Goal: Task Accomplishment & Management: Complete application form

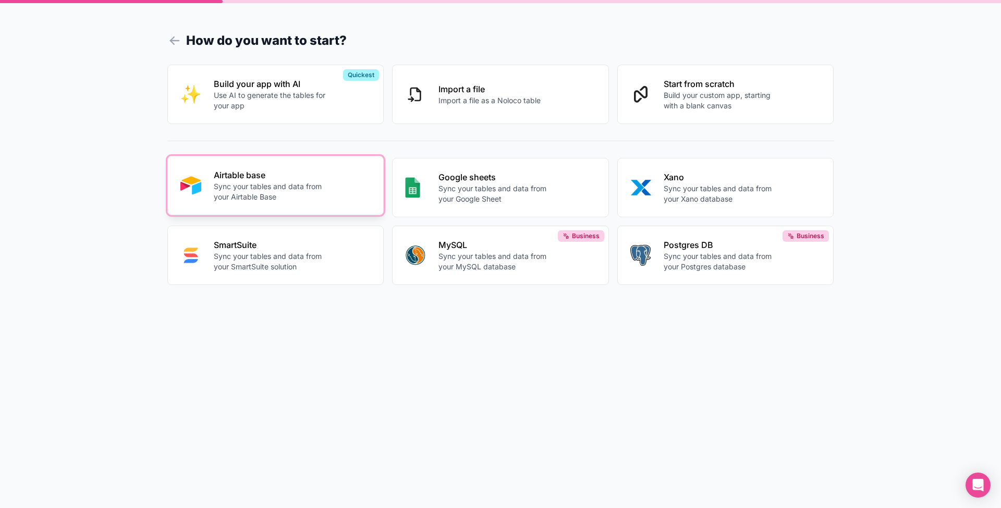
click at [267, 190] on p "Sync your tables and data from your Airtable Base" at bounding box center [272, 191] width 116 height 21
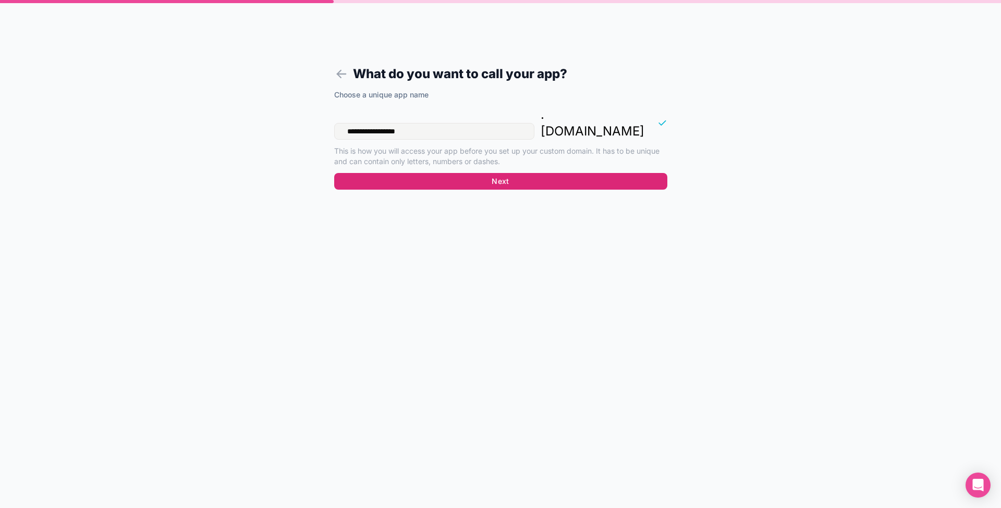
click at [501, 173] on button "Next" at bounding box center [500, 181] width 333 height 17
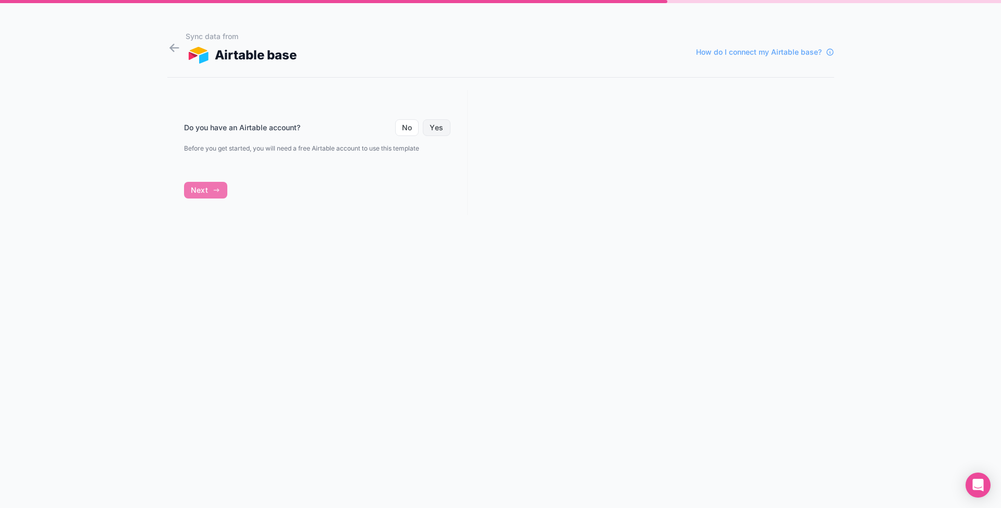
click at [433, 128] on button "Yes" at bounding box center [436, 127] width 27 height 17
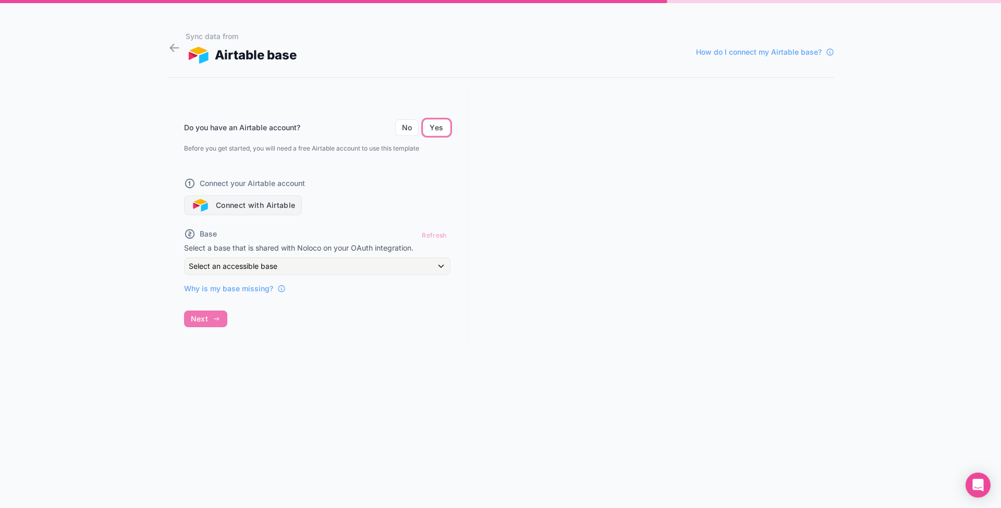
click at [260, 205] on button "Connect with Airtable" at bounding box center [243, 205] width 118 height 20
drag, startPoint x: 436, startPoint y: 235, endPoint x: 395, endPoint y: 230, distance: 41.4
click at [436, 235] on div "Refresh" at bounding box center [434, 235] width 32 height 15
click at [274, 207] on button "Connect with Airtable" at bounding box center [243, 205] width 118 height 20
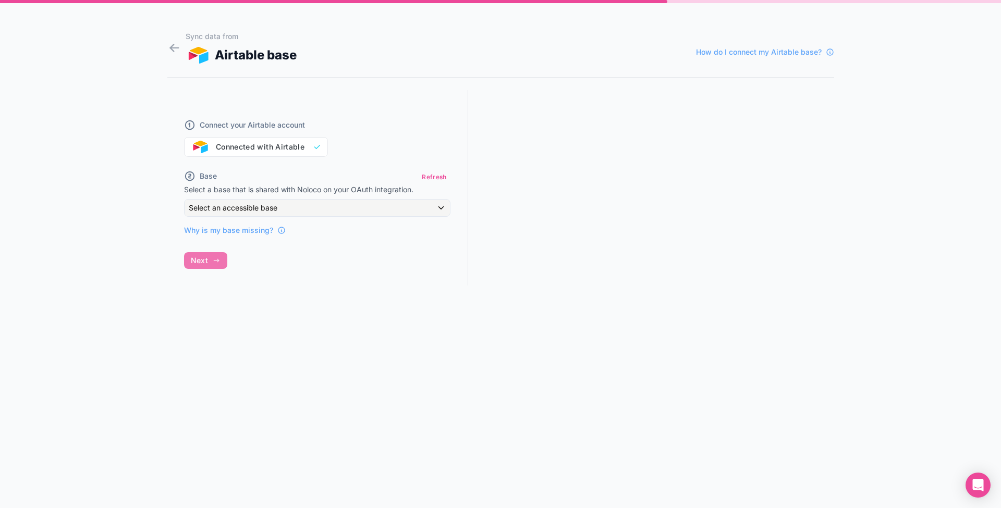
click at [323, 211] on div "Select an accessible base" at bounding box center [317, 208] width 265 height 17
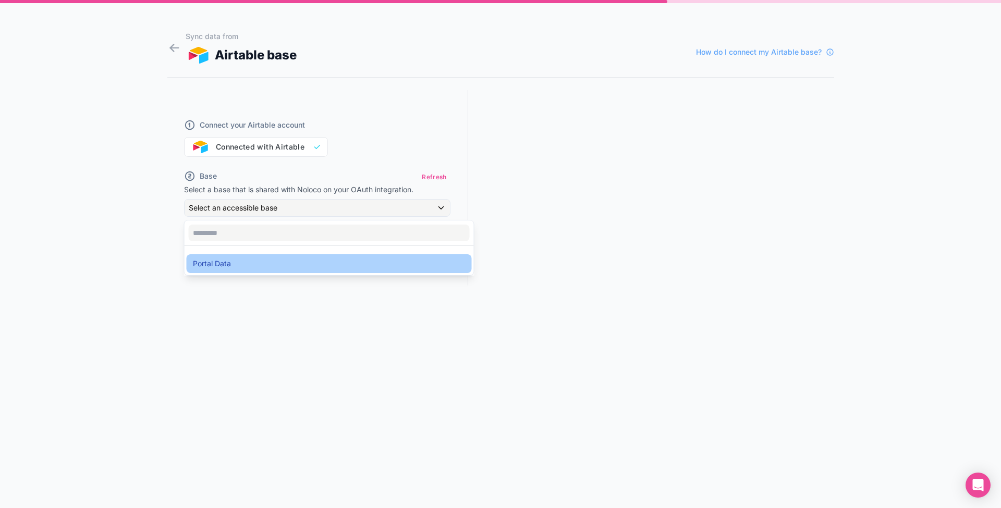
click at [210, 262] on span "Portal Data" at bounding box center [212, 263] width 38 height 13
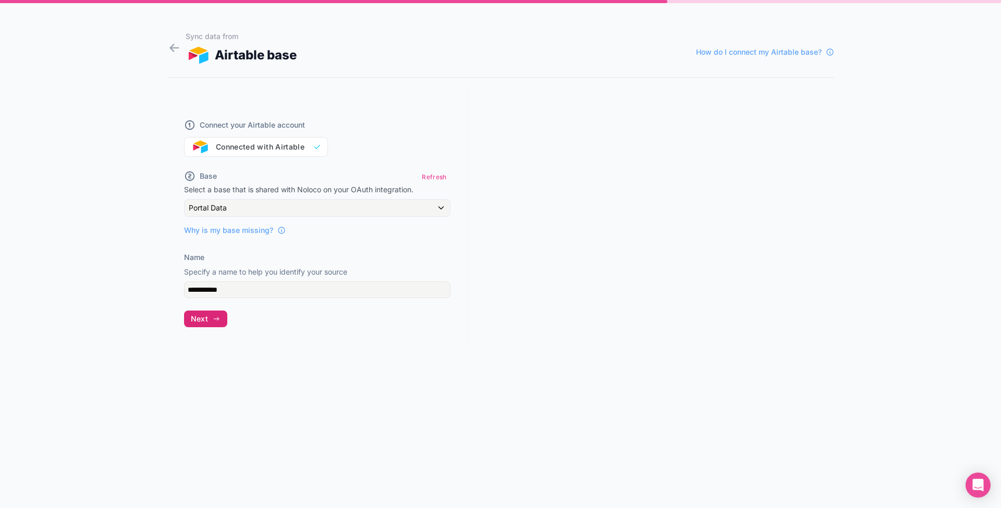
click at [204, 321] on span "Next" at bounding box center [199, 318] width 17 height 9
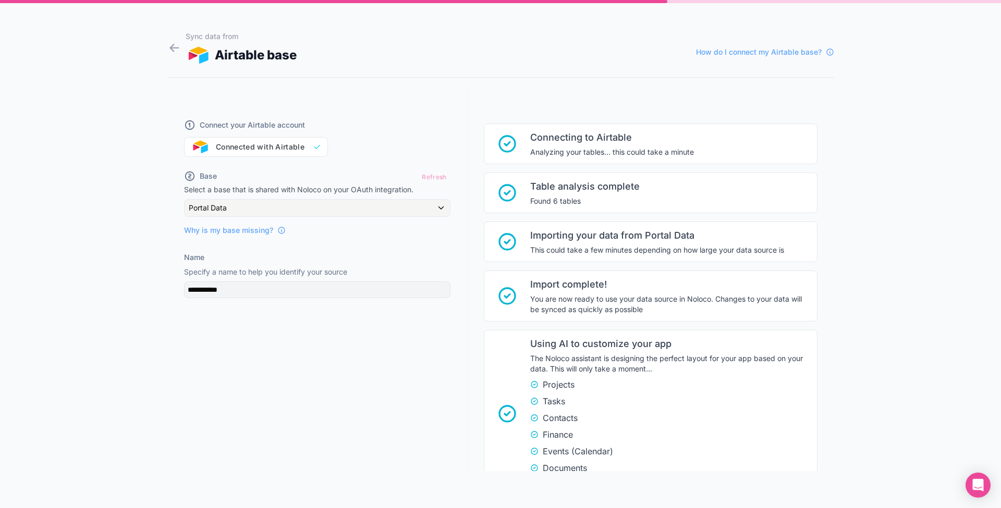
scroll to position [141, 0]
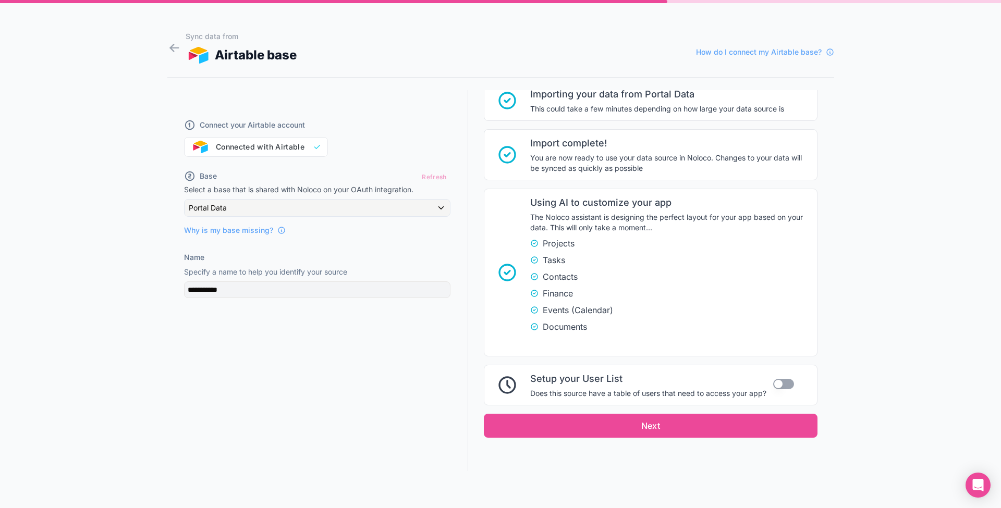
click at [781, 386] on button "Use setting" at bounding box center [783, 384] width 21 height 10
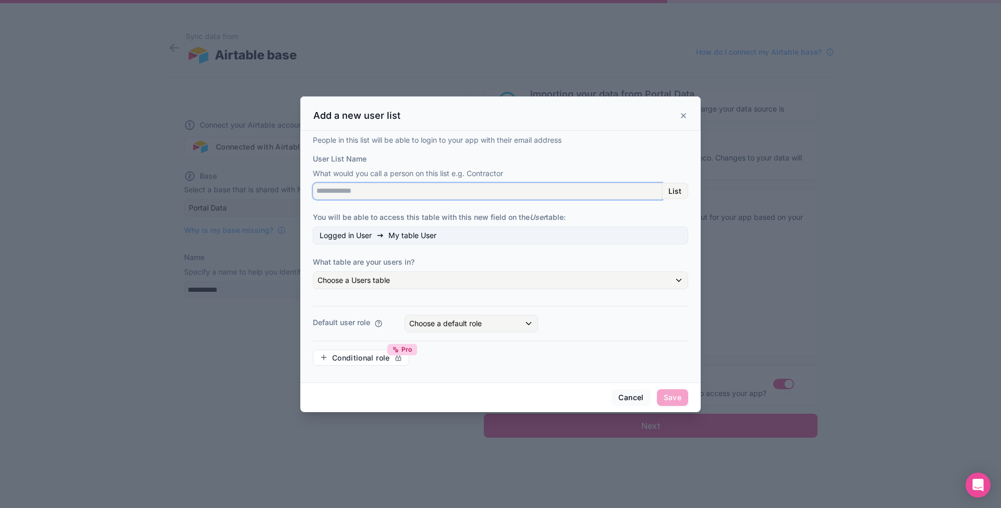
drag, startPoint x: 347, startPoint y: 192, endPoint x: 375, endPoint y: 195, distance: 27.7
click at [347, 192] on input "User List Name" at bounding box center [487, 191] width 349 height 17
type input "*****"
click at [391, 282] on div "Choose a Users table" at bounding box center [500, 280] width 374 height 17
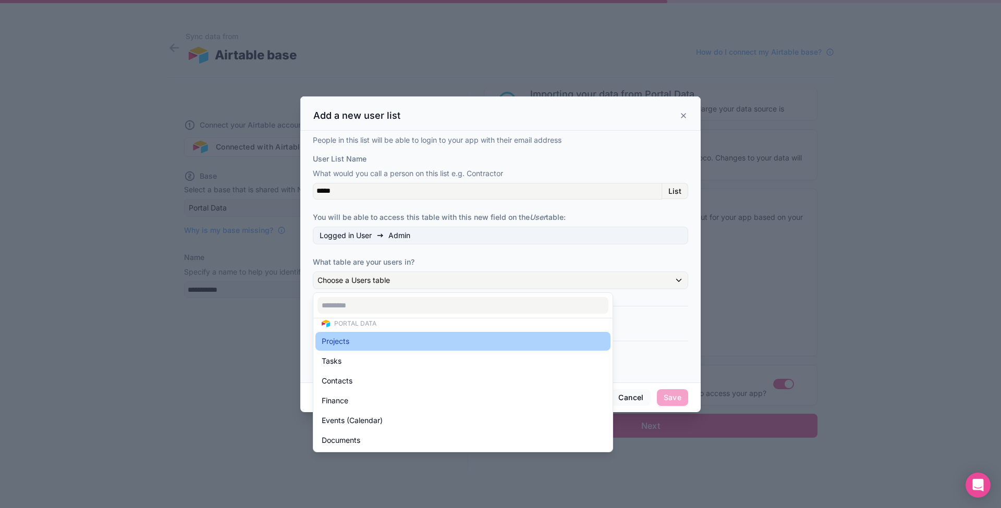
scroll to position [10, 0]
click at [352, 338] on div "Projects" at bounding box center [463, 341] width 282 height 13
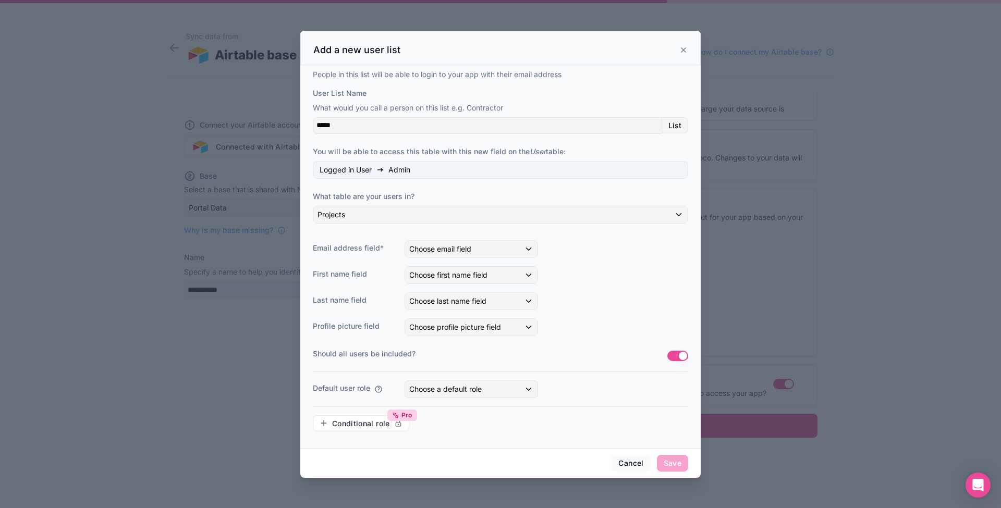
click at [374, 215] on div "Projects" at bounding box center [500, 214] width 374 height 17
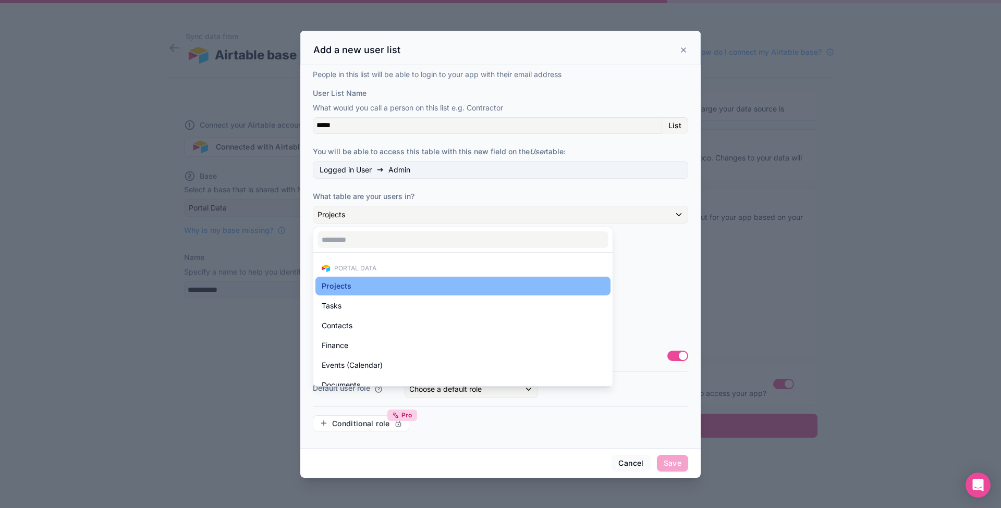
drag, startPoint x: 354, startPoint y: 322, endPoint x: 367, endPoint y: 312, distance: 16.3
click at [354, 322] on div "Contacts" at bounding box center [463, 325] width 282 height 13
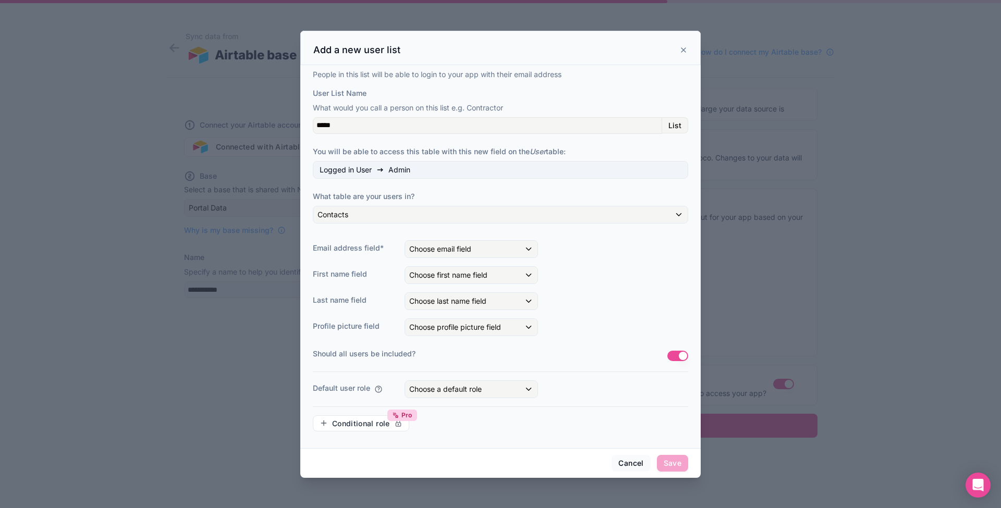
click at [475, 253] on div "Choose email field" at bounding box center [471, 249] width 132 height 17
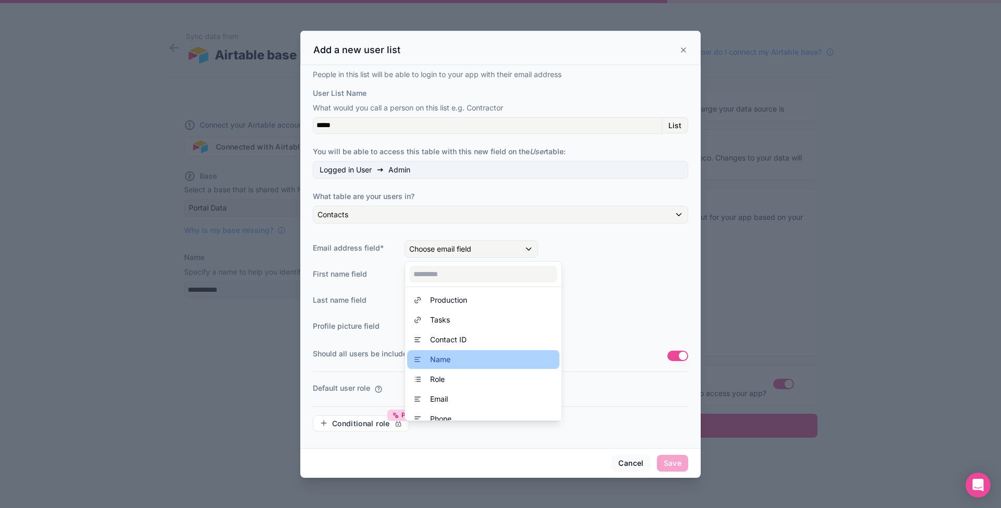
scroll to position [49, 0]
drag, startPoint x: 441, startPoint y: 396, endPoint x: 446, endPoint y: 388, distance: 9.0
click at [441, 396] on span "Email" at bounding box center [439, 394] width 18 height 13
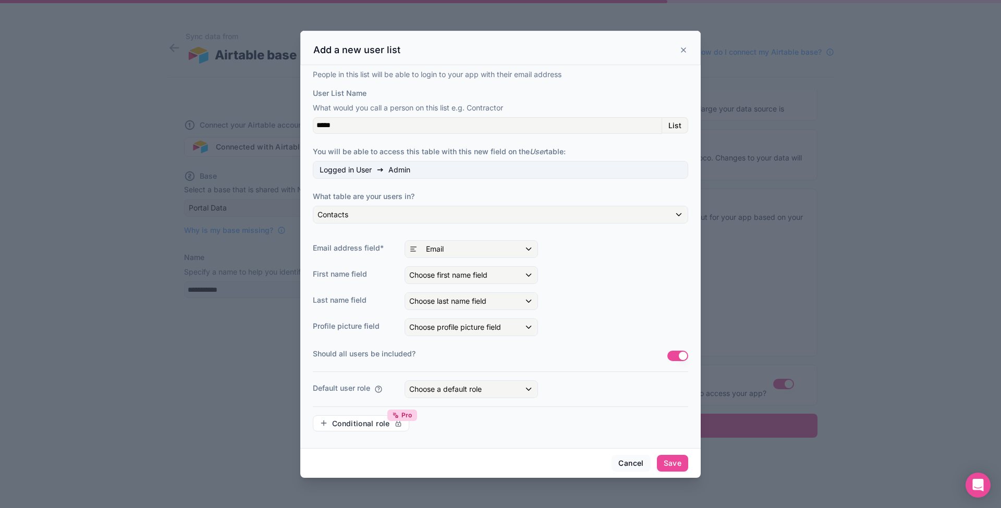
click at [436, 276] on span "Choose first name field" at bounding box center [448, 275] width 78 height 9
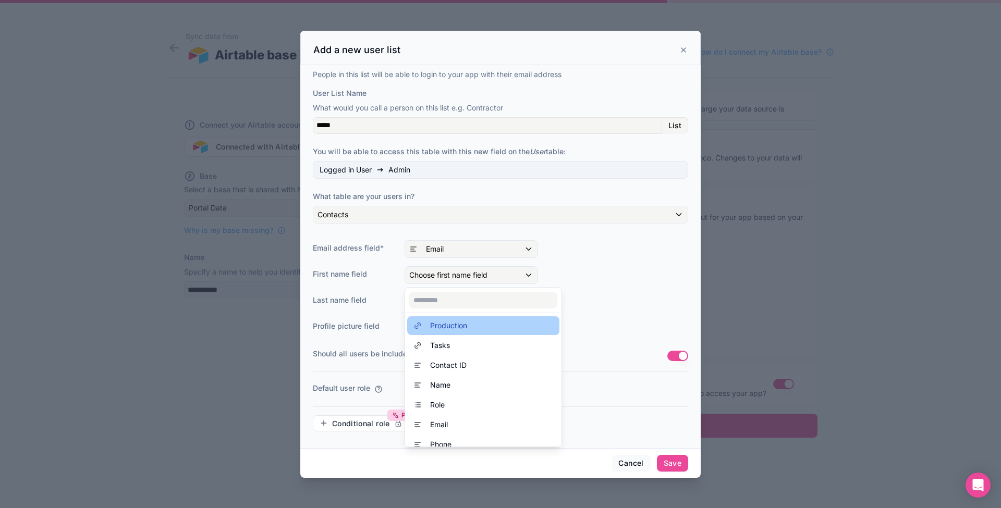
scroll to position [47, 0]
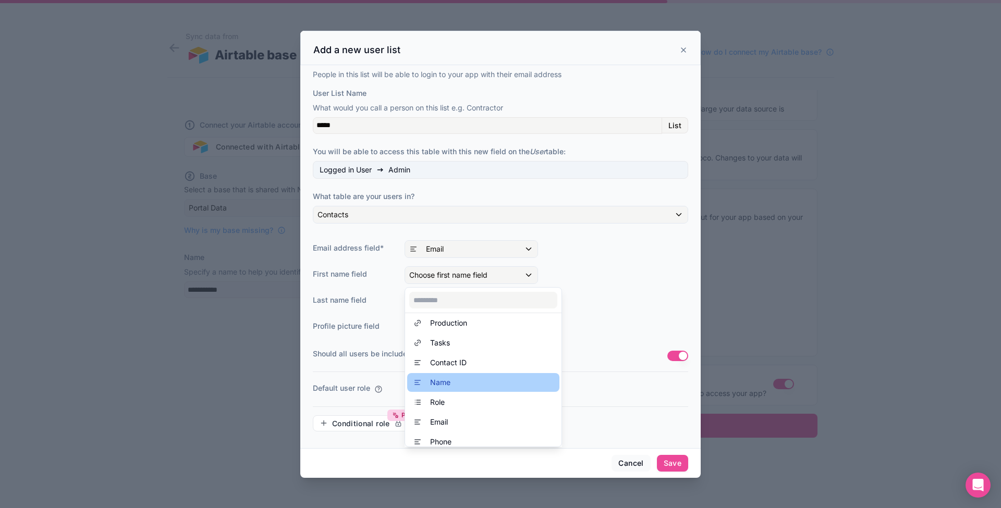
click at [448, 387] on span "Name" at bounding box center [440, 382] width 20 height 13
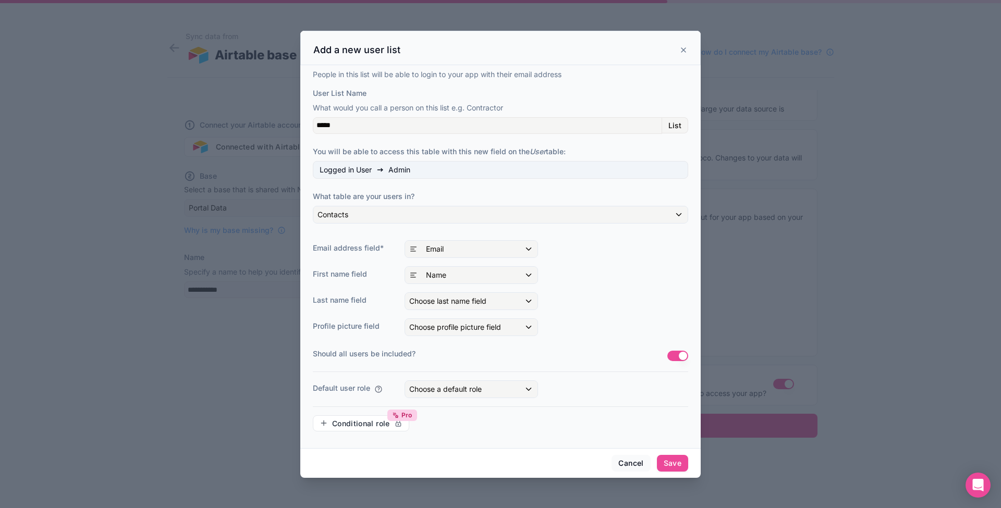
scroll to position [0, 0]
click at [682, 355] on button "Use setting" at bounding box center [677, 356] width 21 height 10
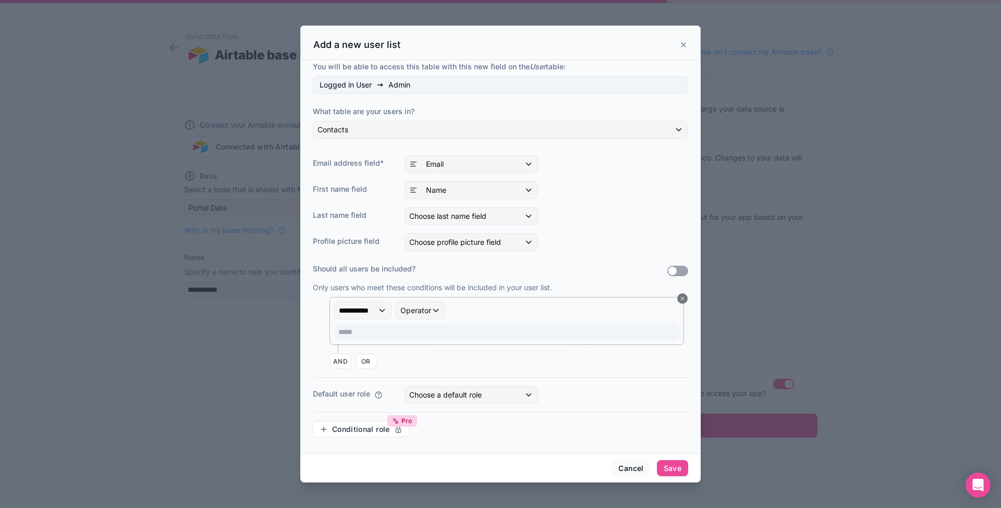
scroll to position [79, 0]
click at [466, 397] on span "Choose a default role" at bounding box center [445, 395] width 72 height 9
click at [409, 354] on div at bounding box center [500, 255] width 400 height 458
click at [436, 306] on div "Operator" at bounding box center [420, 311] width 48 height 17
click at [436, 310] on div at bounding box center [500, 255] width 400 height 458
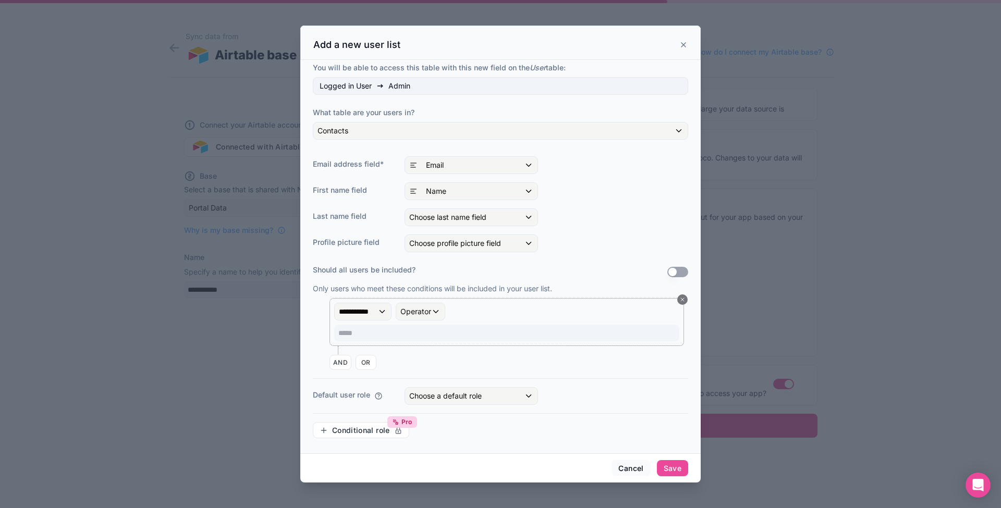
click at [380, 314] on div "**********" at bounding box center [363, 311] width 56 height 17
click at [379, 312] on div at bounding box center [500, 255] width 400 height 458
click at [389, 130] on div "Contacts" at bounding box center [500, 130] width 374 height 17
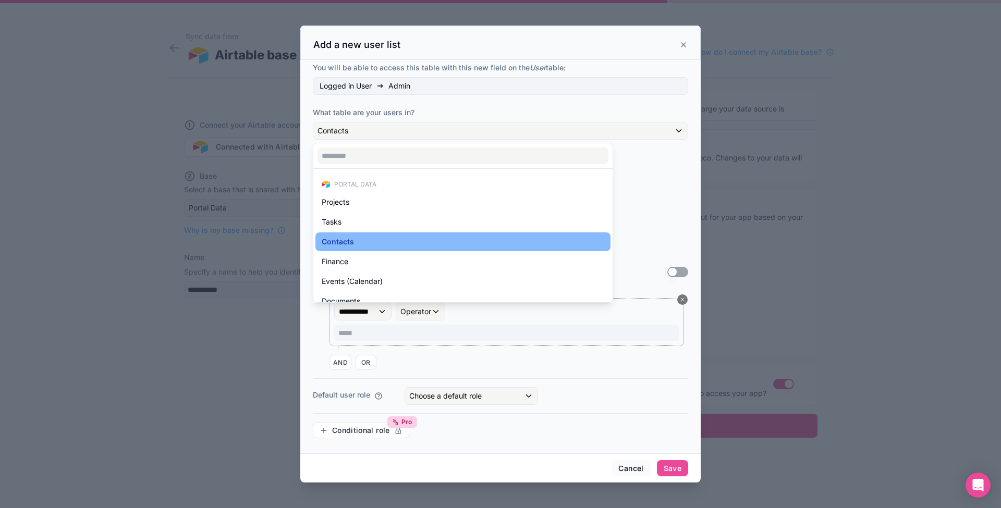
click at [481, 104] on div at bounding box center [500, 255] width 400 height 458
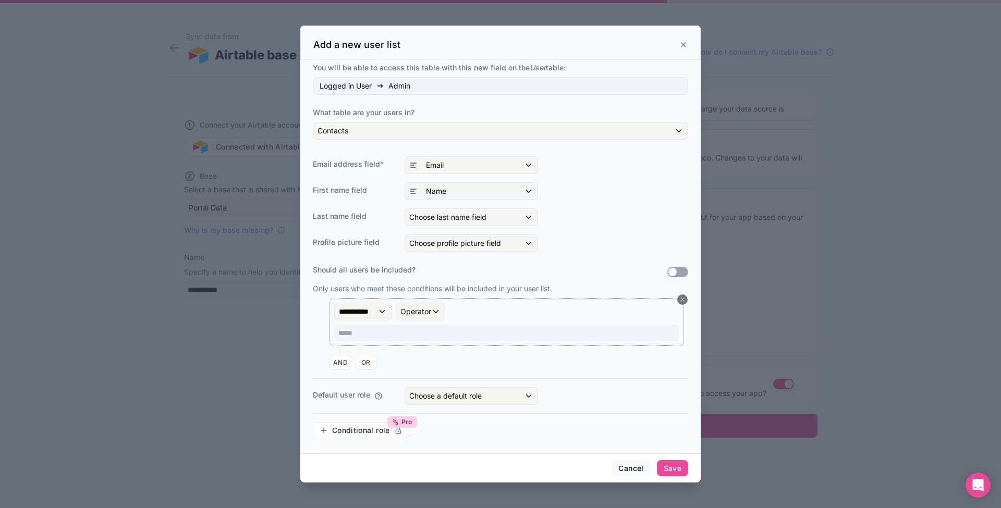
click at [517, 218] on div "Choose last name field" at bounding box center [471, 217] width 132 height 17
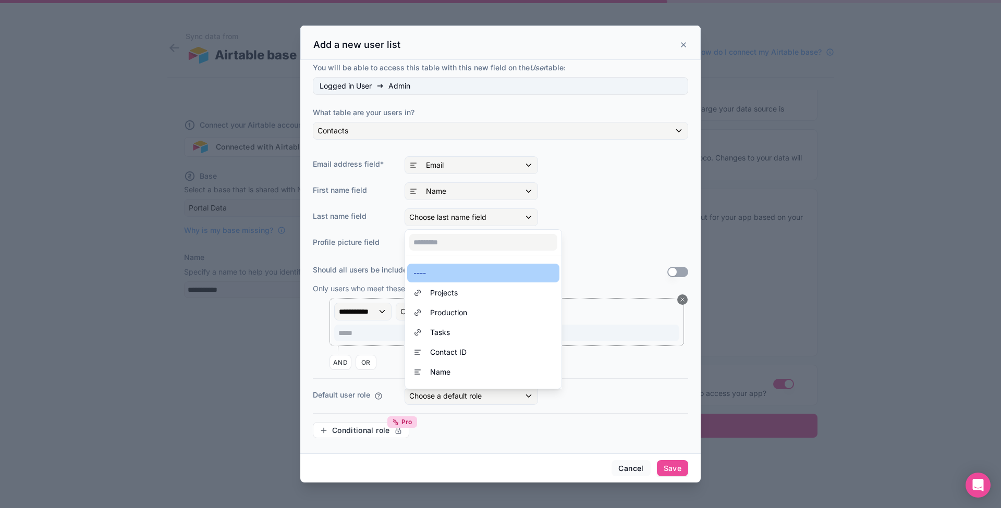
click at [430, 269] on div "----" at bounding box center [483, 273] width 140 height 13
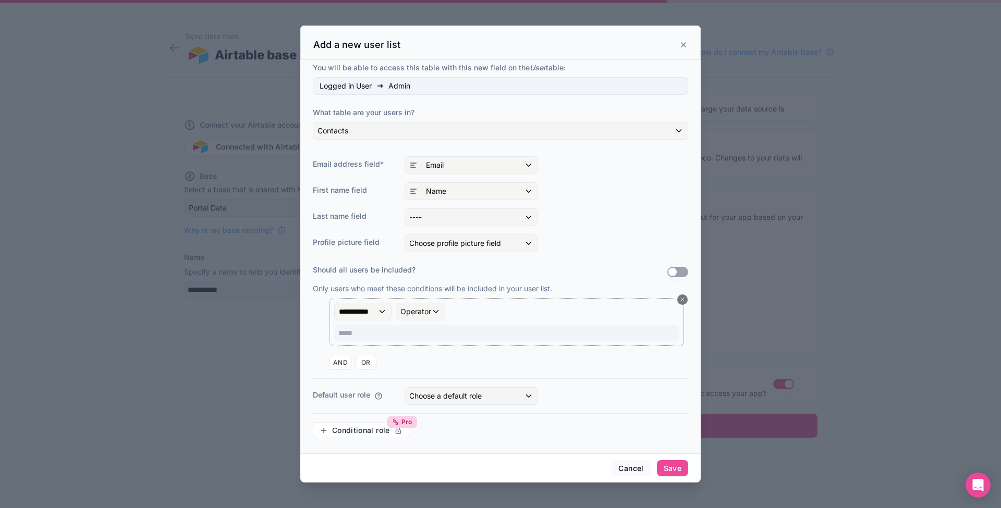
click at [429, 246] on span "Choose profile picture field" at bounding box center [455, 243] width 92 height 9
drag, startPoint x: 417, startPoint y: 300, endPoint x: 423, endPoint y: 298, distance: 6.6
click at [419, 300] on span "----" at bounding box center [419, 299] width 13 height 13
click at [675, 270] on button "Use setting" at bounding box center [677, 271] width 21 height 10
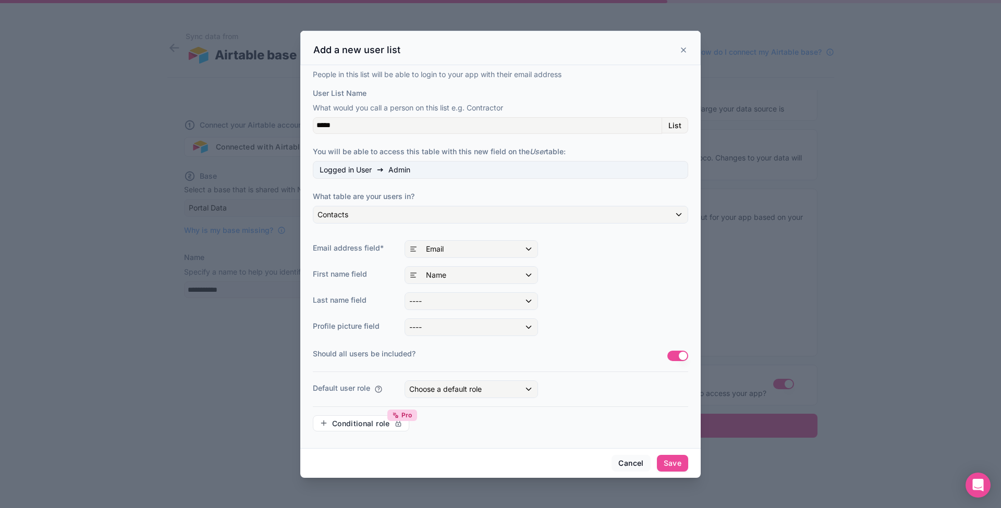
scroll to position [0, 0]
click at [679, 345] on div "People in this list will be able to login to your app with their email address …" at bounding box center [500, 254] width 375 height 371
click at [685, 356] on button "Use setting" at bounding box center [677, 356] width 21 height 10
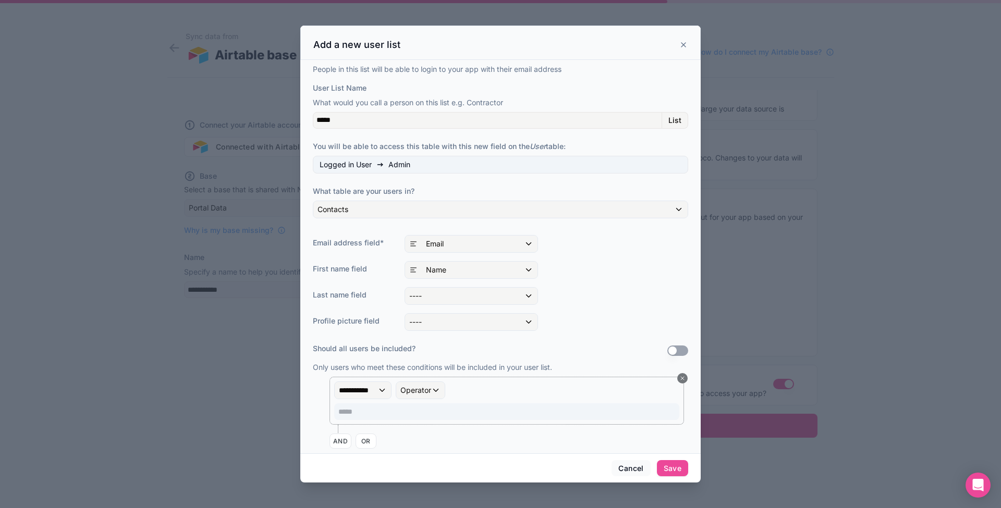
click at [376, 388] on span "**********" at bounding box center [358, 390] width 39 height 10
click at [374, 362] on span "Role" at bounding box center [367, 363] width 15 height 13
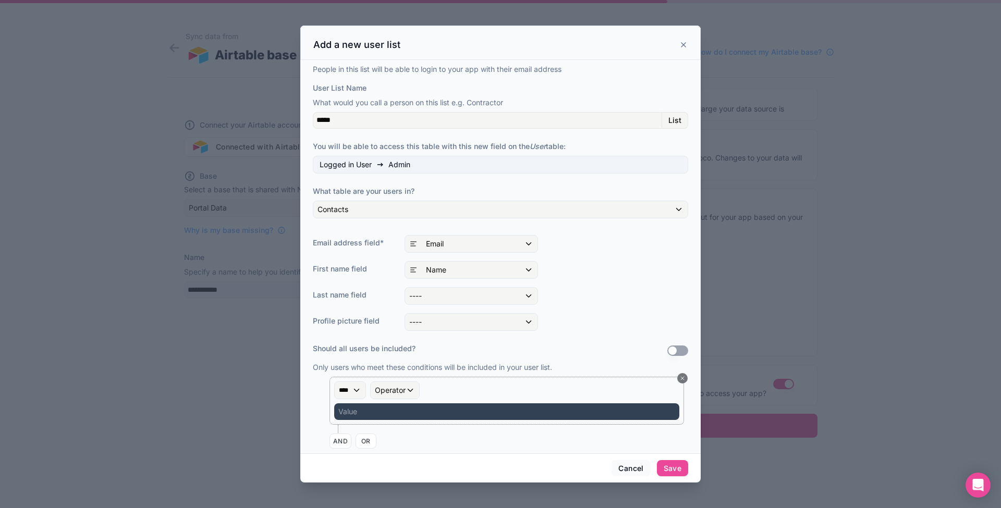
click at [404, 391] on span "Operator" at bounding box center [390, 390] width 31 height 9
click at [399, 268] on span "Is equal to (=)" at bounding box center [402, 269] width 47 height 13
click at [370, 412] on div "Value" at bounding box center [506, 411] width 345 height 17
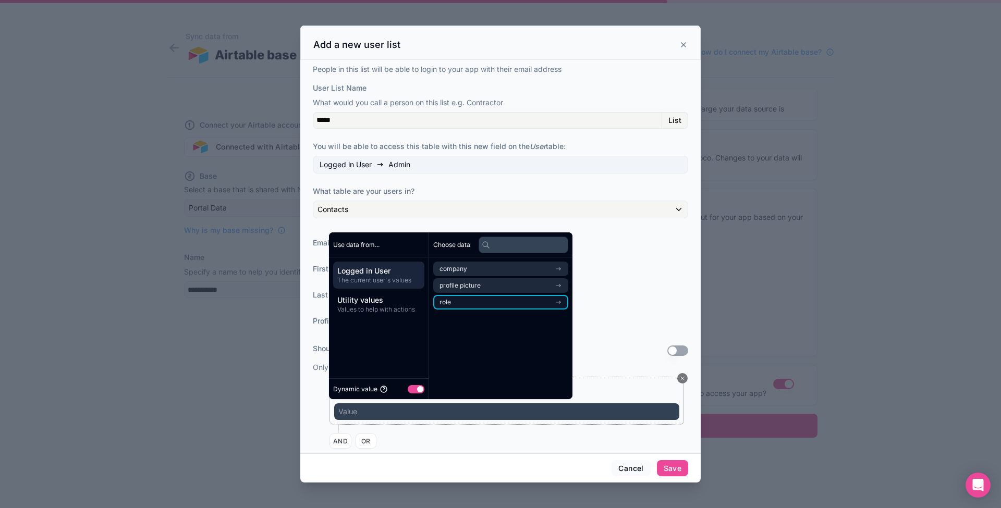
click at [454, 303] on li "role" at bounding box center [500, 302] width 135 height 15
click at [468, 286] on span "users collection" at bounding box center [462, 288] width 46 height 8
click at [448, 268] on div "role" at bounding box center [500, 269] width 135 height 15
click at [469, 301] on li "role" at bounding box center [500, 302] width 135 height 15
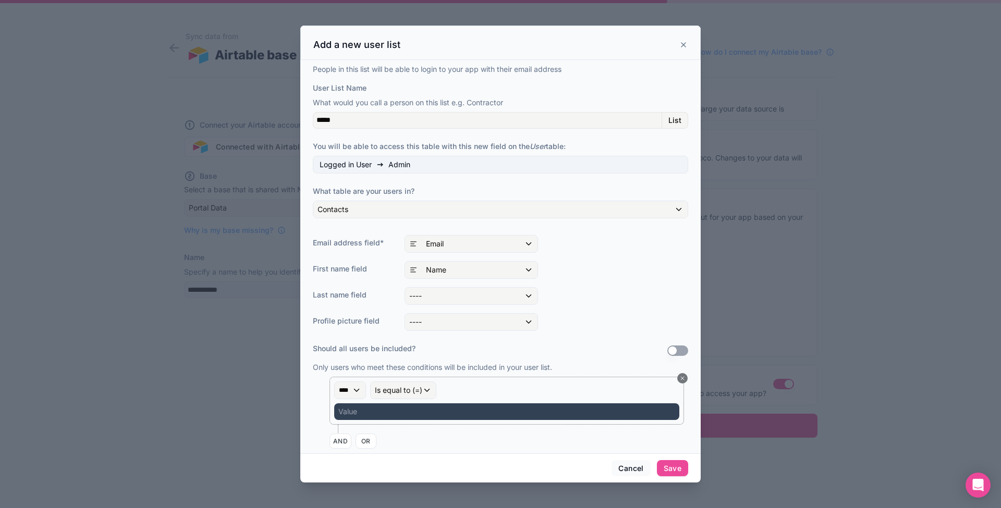
click at [643, 290] on div "Last name field ----" at bounding box center [500, 296] width 375 height 18
click at [358, 413] on div "Value" at bounding box center [506, 411] width 345 height 17
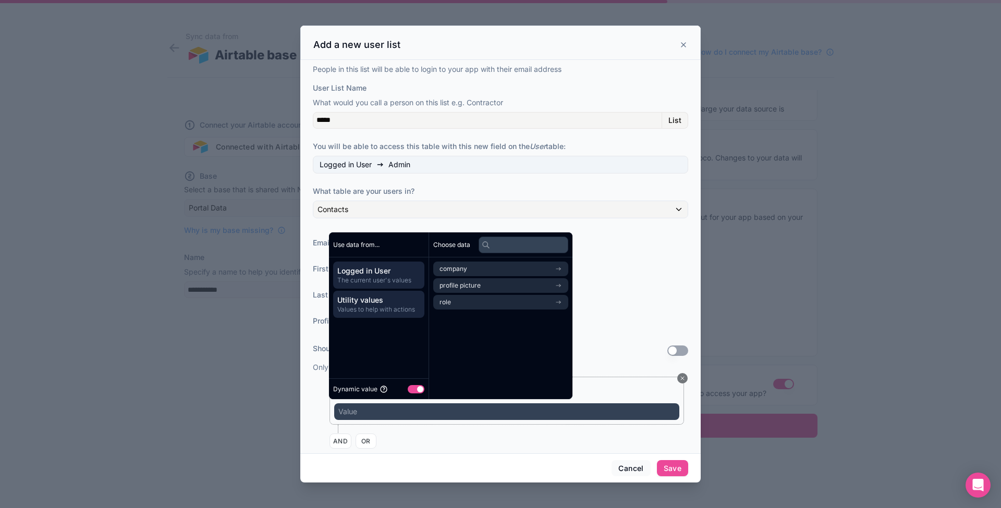
click at [389, 302] on span "Utility values" at bounding box center [378, 300] width 83 height 10
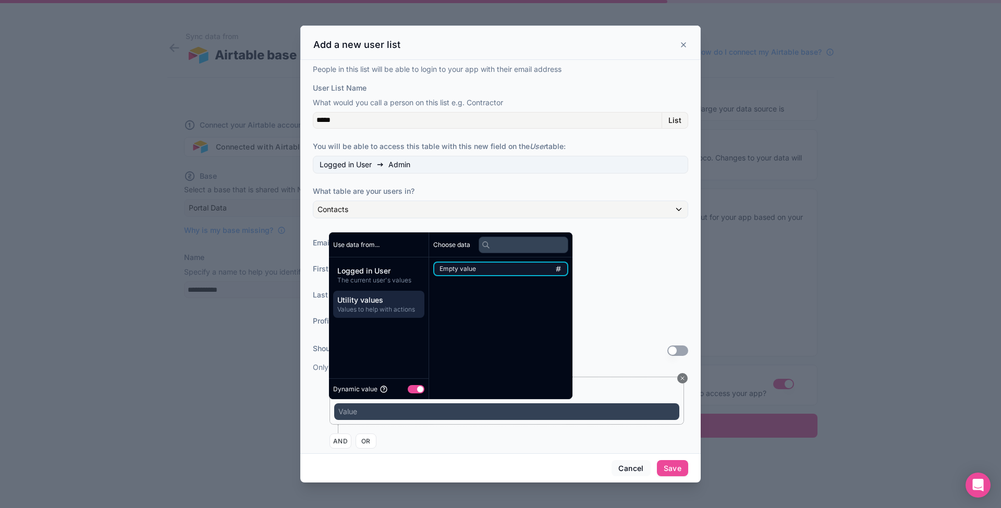
click at [490, 268] on li "Empty value" at bounding box center [500, 269] width 135 height 15
drag, startPoint x: 559, startPoint y: 269, endPoint x: 542, endPoint y: 269, distance: 16.7
click at [559, 269] on li "Empty value" at bounding box center [500, 269] width 135 height 15
click at [379, 274] on span "Logged in User" at bounding box center [378, 271] width 83 height 10
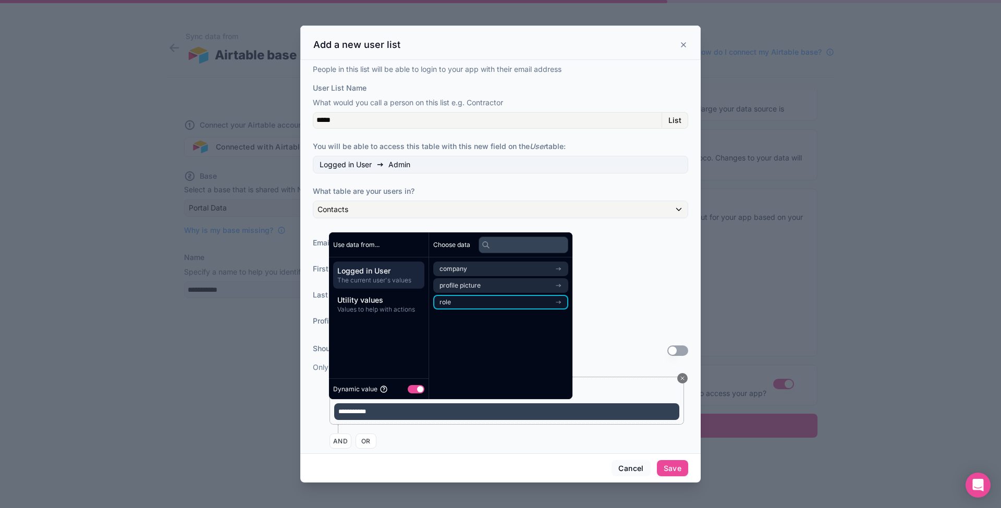
click at [472, 304] on li "role" at bounding box center [500, 302] width 135 height 15
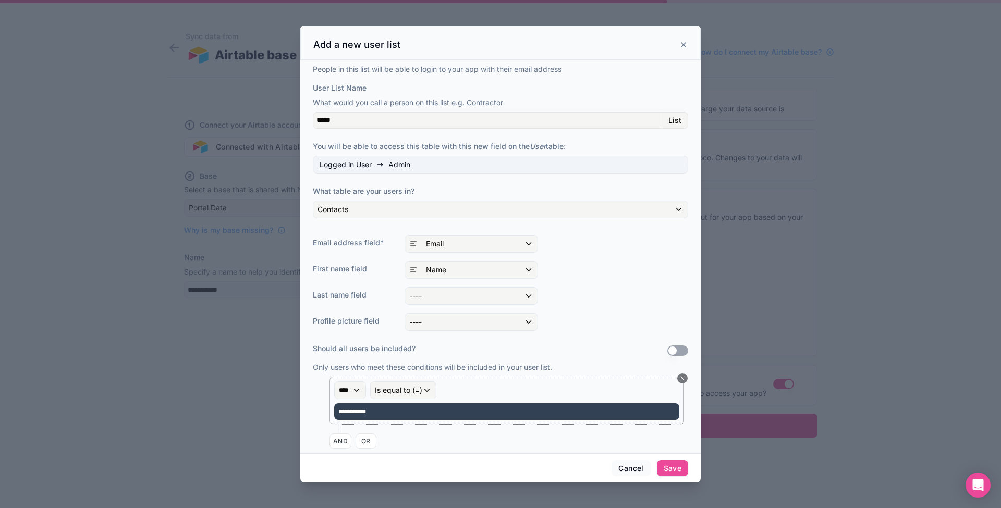
click at [651, 271] on div "First name field Name" at bounding box center [500, 270] width 375 height 18
click at [362, 413] on span "**********" at bounding box center [356, 412] width 36 height 8
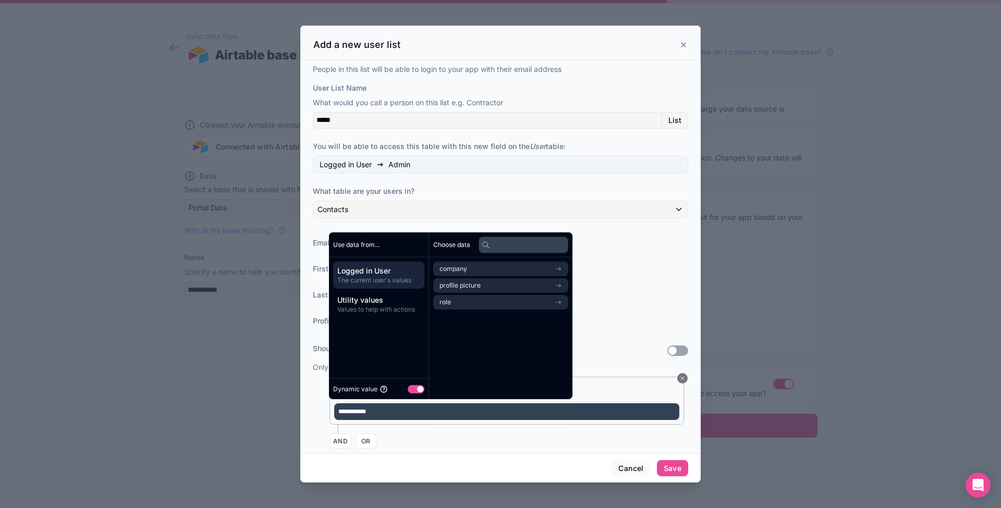
click at [407, 448] on div "AND OR" at bounding box center [508, 441] width 359 height 16
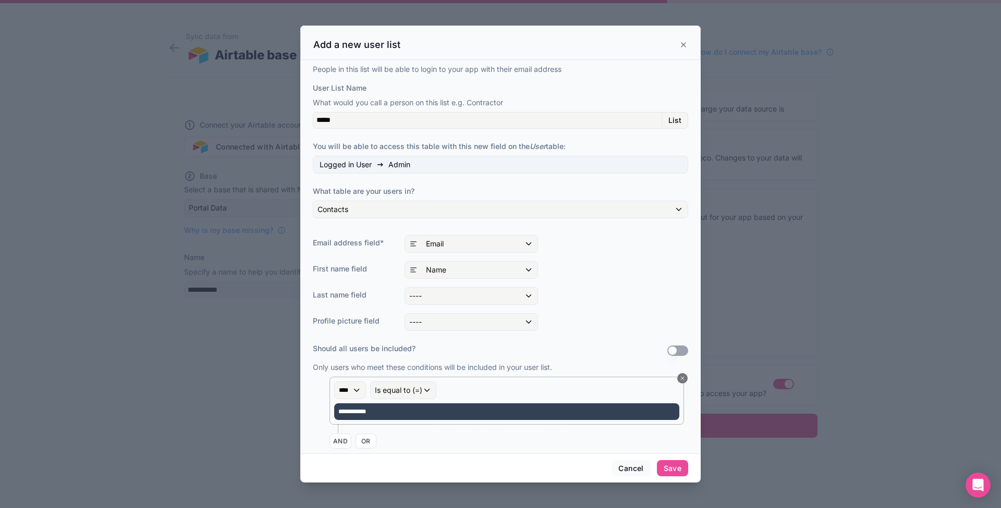
click at [527, 429] on div "**********" at bounding box center [508, 405] width 359 height 56
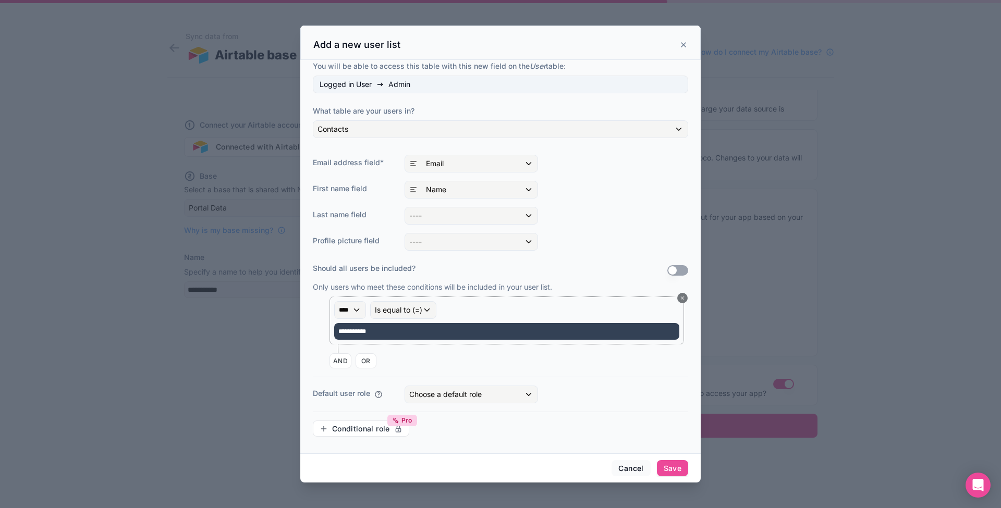
scroll to position [80, 0]
click at [432, 310] on div "Is equal to (=)" at bounding box center [403, 310] width 65 height 17
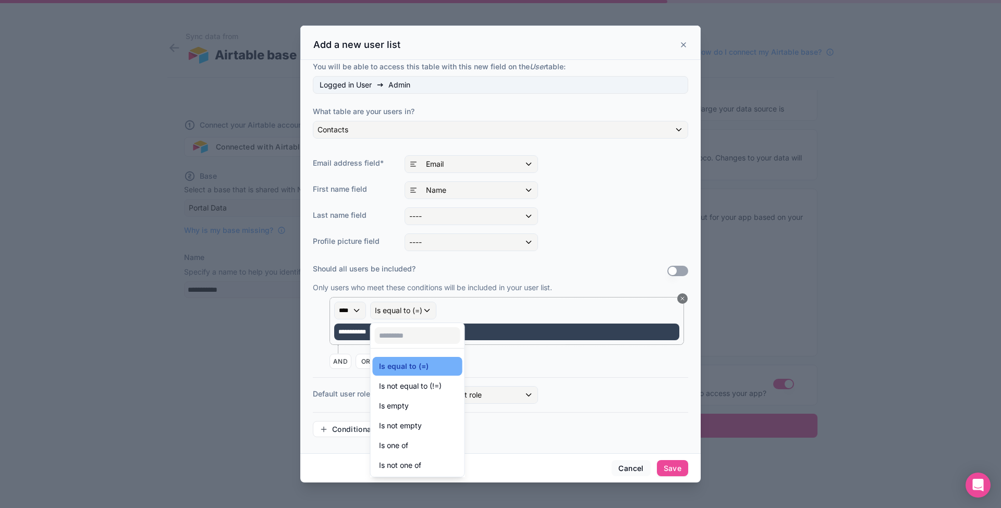
click at [392, 366] on span "Is equal to (=)" at bounding box center [404, 366] width 50 height 13
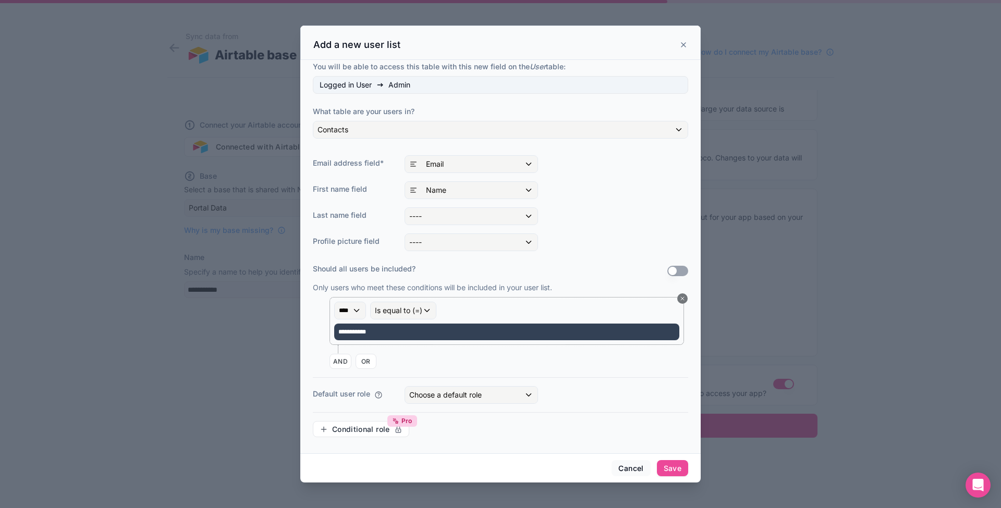
click at [429, 394] on span "Choose a default role" at bounding box center [445, 394] width 72 height 9
click at [429, 456] on div "Team Admin" at bounding box center [434, 451] width 43 height 13
click at [465, 447] on div "Team Admin" at bounding box center [483, 451] width 140 height 13
click at [458, 419] on input "text" at bounding box center [483, 420] width 148 height 17
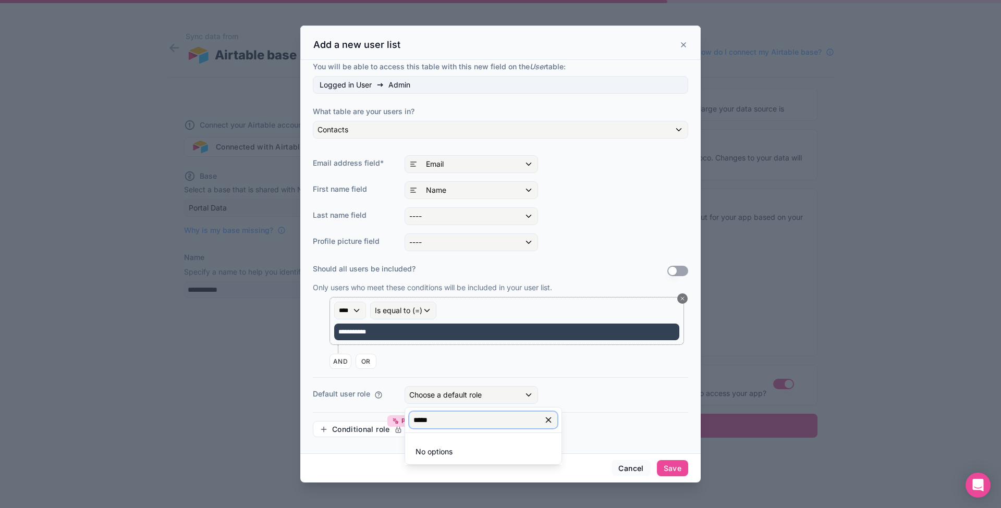
type input "*****"
click at [551, 420] on icon "button" at bounding box center [548, 419] width 9 height 9
drag, startPoint x: 658, startPoint y: 369, endPoint x: 650, endPoint y: 369, distance: 8.3
click at [657, 369] on div at bounding box center [500, 255] width 400 height 458
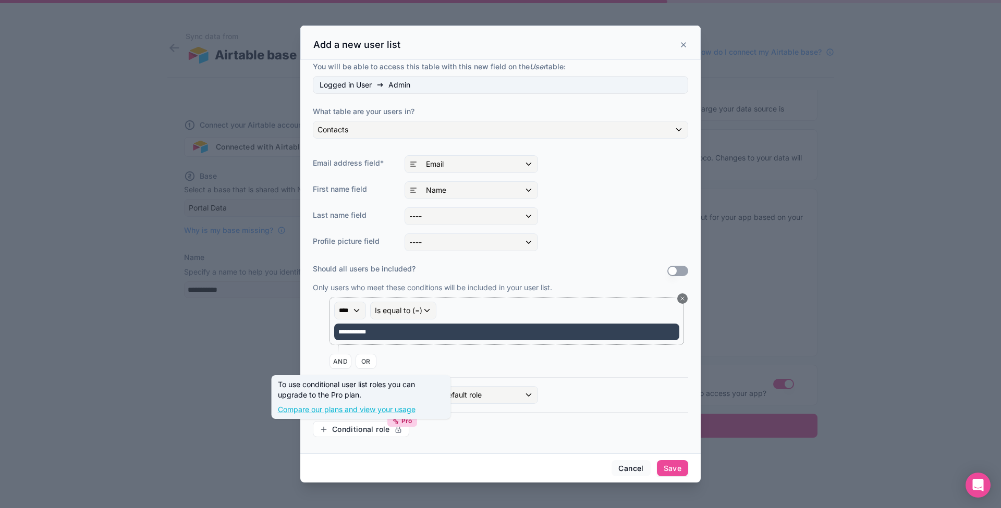
click at [336, 411] on link "Compare our plans and view your usage" at bounding box center [361, 409] width 167 height 10
